Goal: Check status

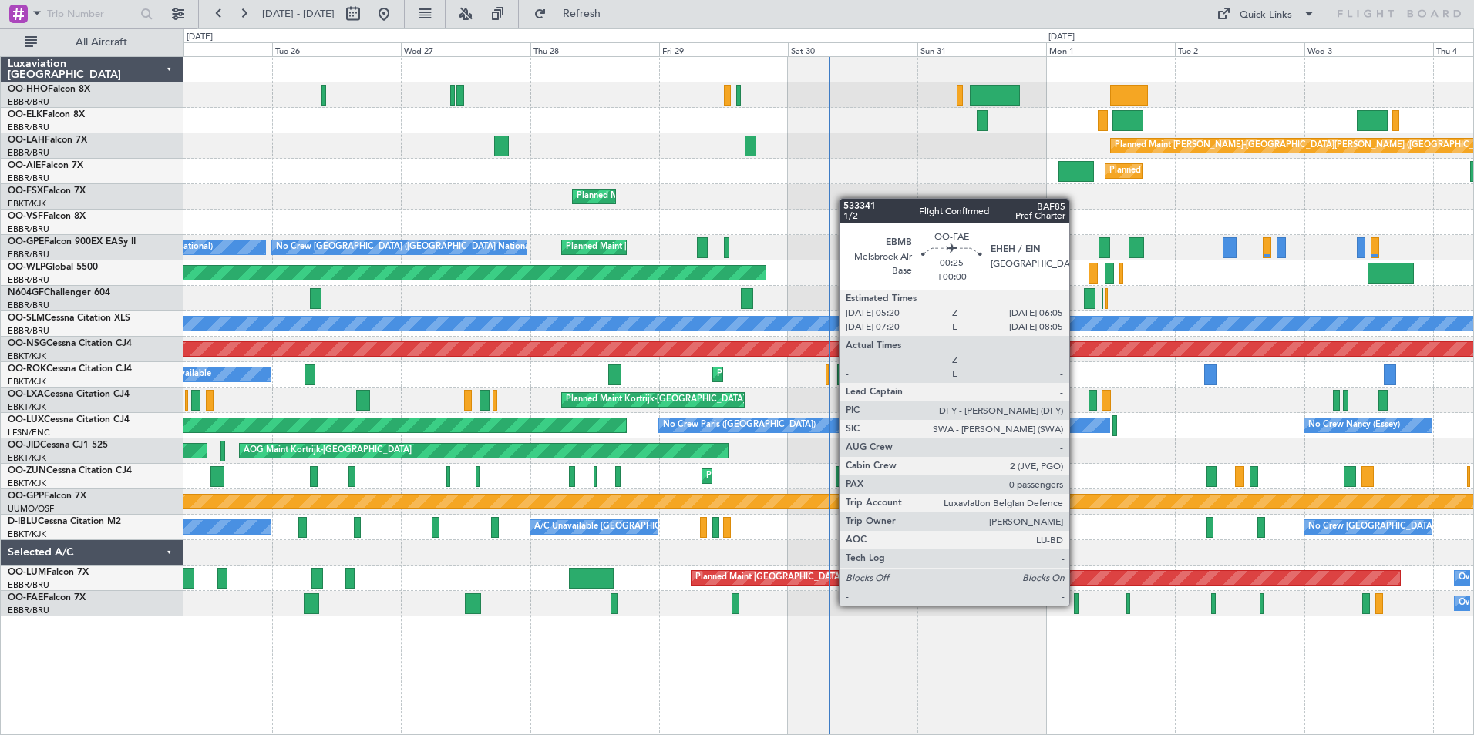
click at [1076, 604] on div at bounding box center [1076, 604] width 5 height 21
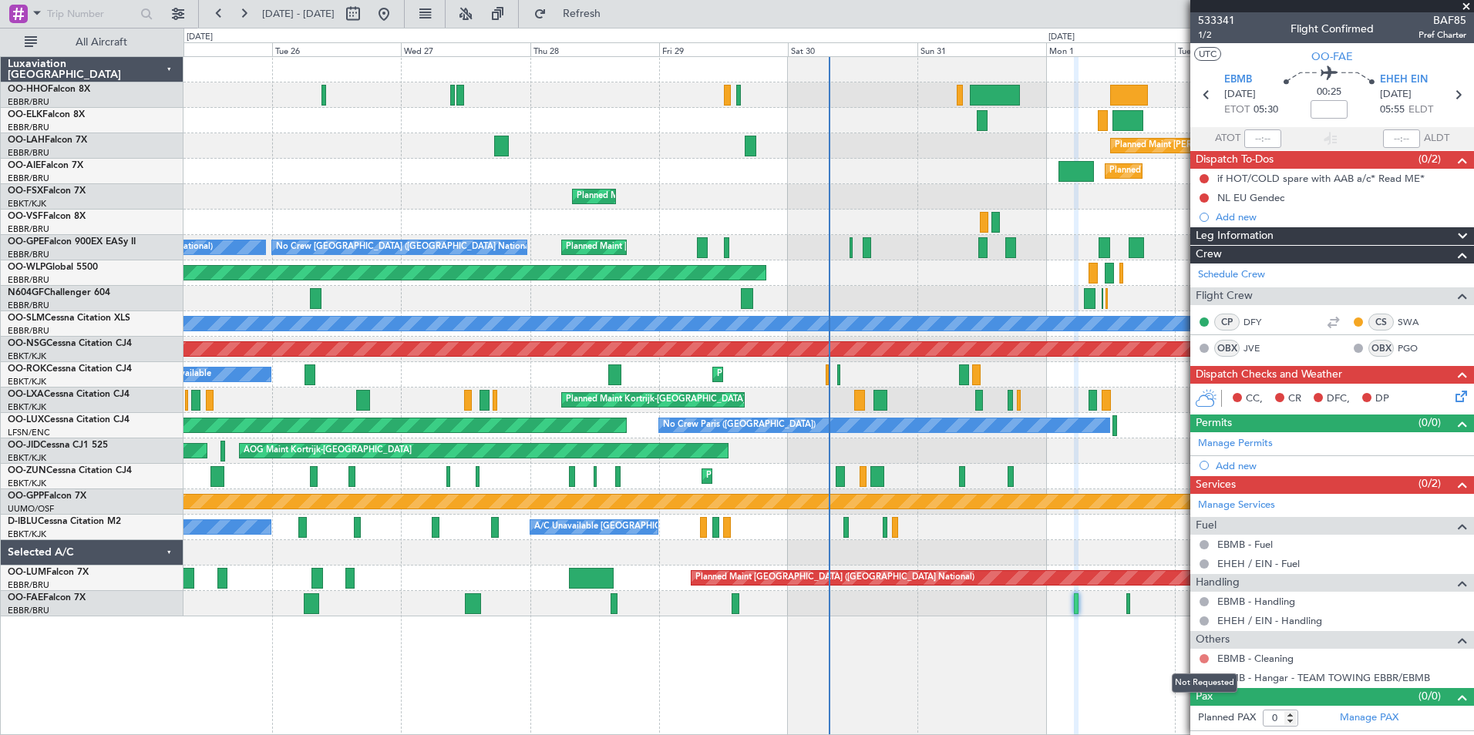
click at [1205, 658] on button at bounding box center [1204, 658] width 9 height 9
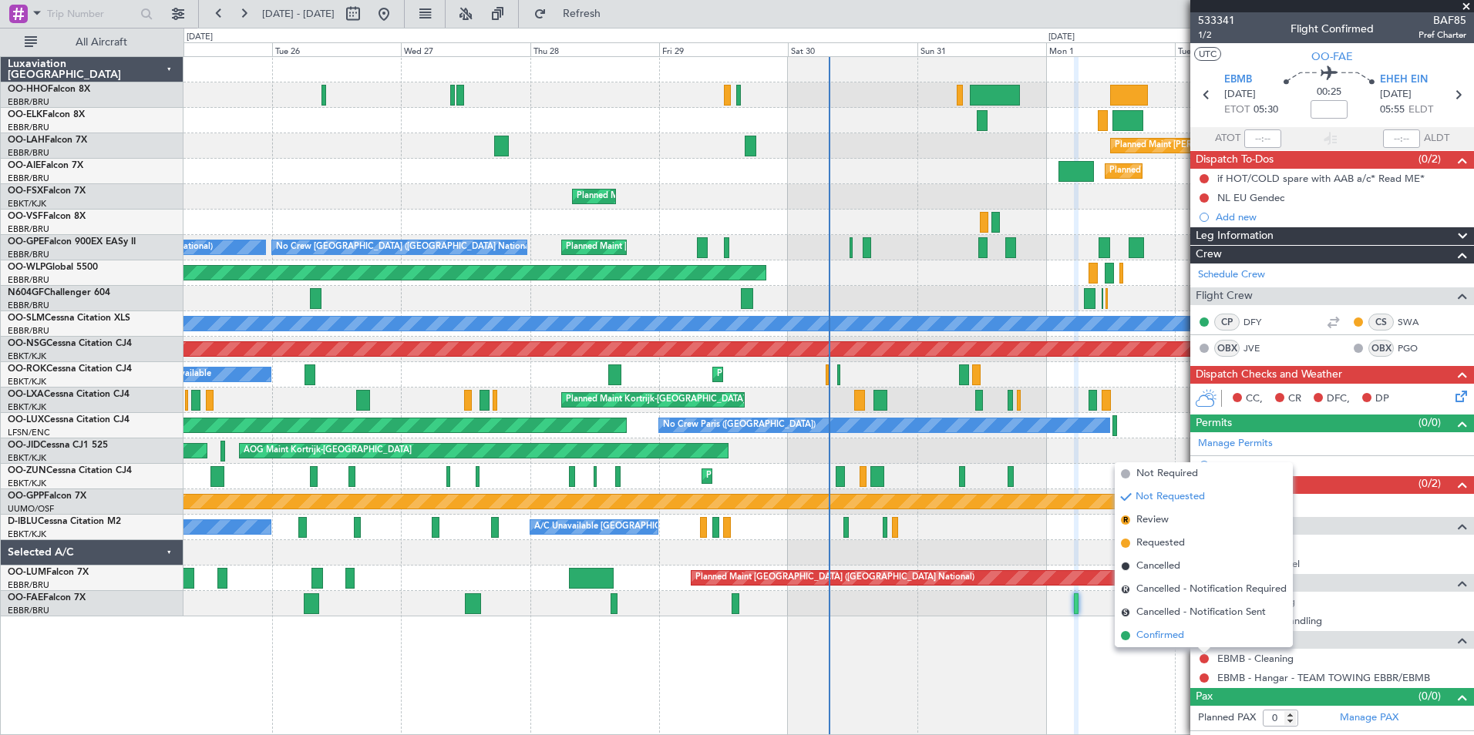
click at [1173, 638] on span "Confirmed" at bounding box center [1160, 635] width 48 height 15
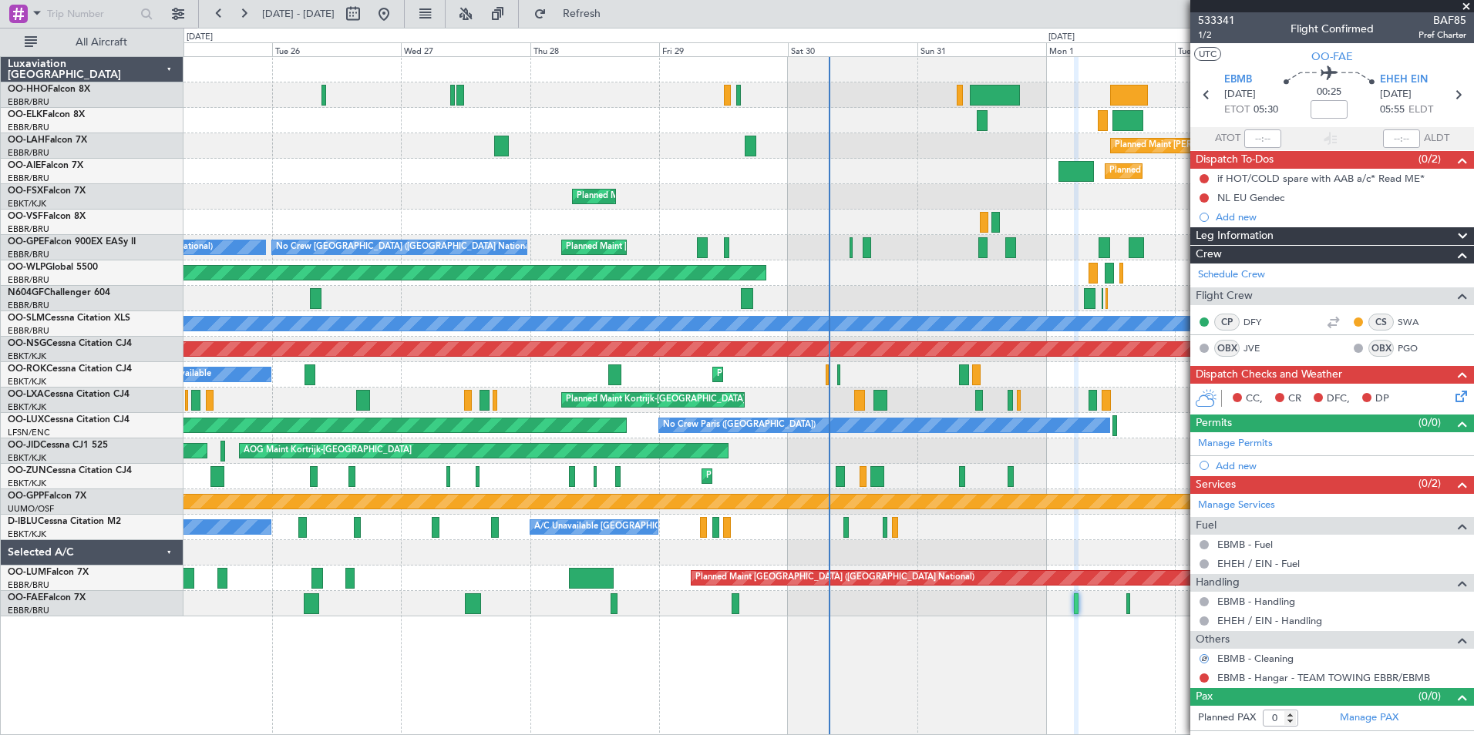
click at [1465, 2] on span at bounding box center [1466, 7] width 15 height 14
